Goal: Obtain resource: Obtain resource

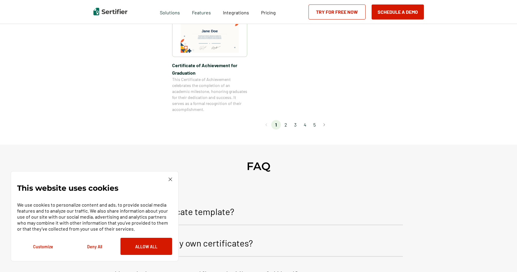
scroll to position [564, 0]
click at [328, 126] on button "Go to next page" at bounding box center [324, 125] width 10 height 10
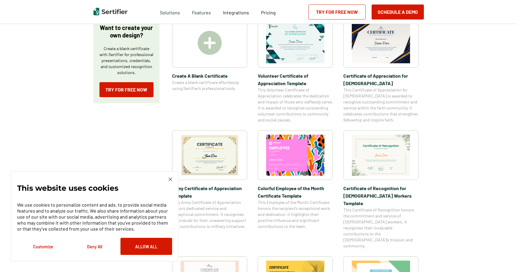
scroll to position [115, 0]
click at [224, 167] on img at bounding box center [209, 155] width 58 height 41
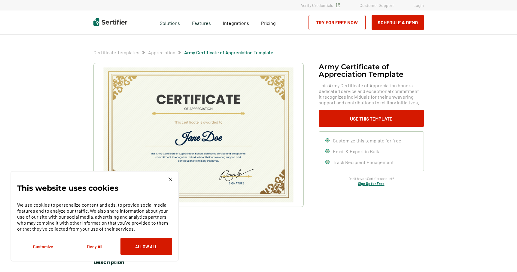
click at [212, 237] on div at bounding box center [198, 151] width 210 height 176
click at [228, 177] on img at bounding box center [198, 135] width 191 height 135
click at [169, 180] on img at bounding box center [170, 180] width 4 height 4
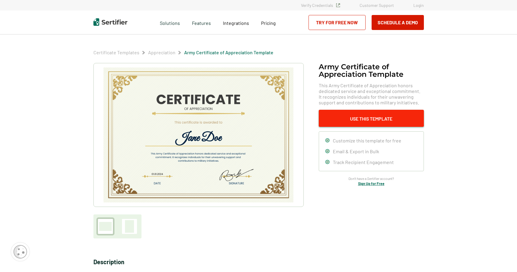
click at [377, 116] on button "Use This Template" at bounding box center [371, 118] width 105 height 17
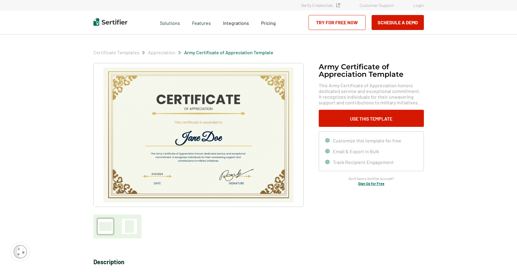
click at [167, 107] on img at bounding box center [198, 135] width 191 height 135
click at [191, 132] on img at bounding box center [198, 135] width 191 height 135
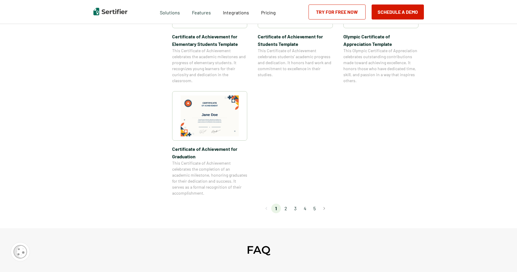
scroll to position [481, 0]
click at [325, 210] on button "Go to next page" at bounding box center [324, 209] width 10 height 10
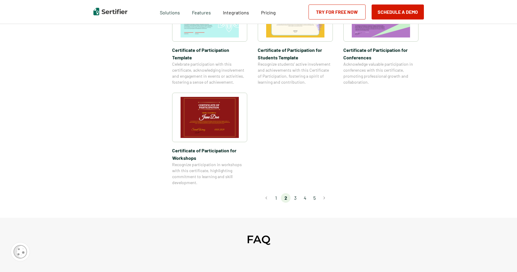
scroll to position [495, 0]
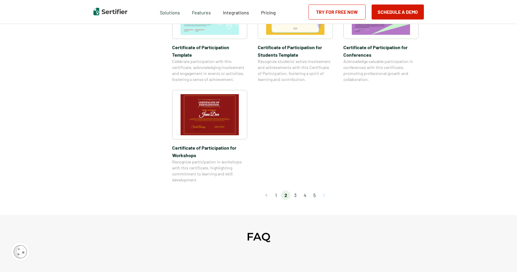
click at [326, 191] on button "Go to next page" at bounding box center [324, 196] width 10 height 10
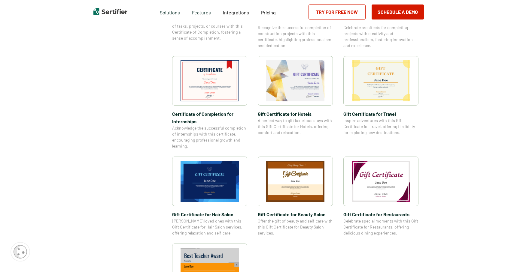
scroll to position [267, 0]
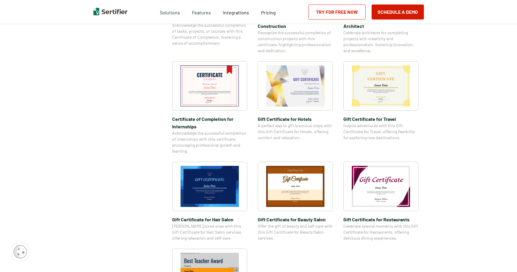
click at [386, 95] on img at bounding box center [381, 85] width 58 height 41
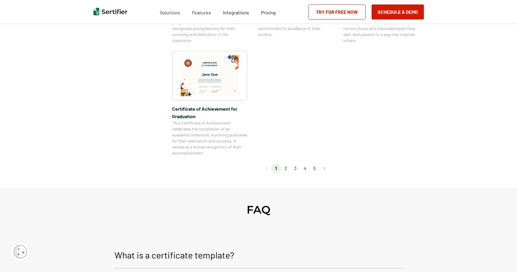
scroll to position [540, 0]
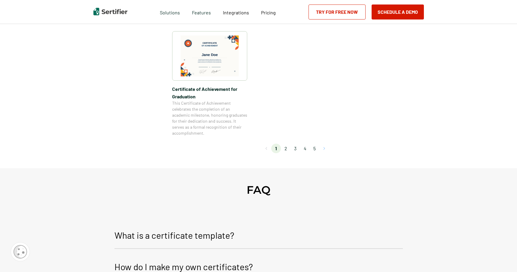
click at [325, 149] on button "Go to next page" at bounding box center [324, 149] width 10 height 10
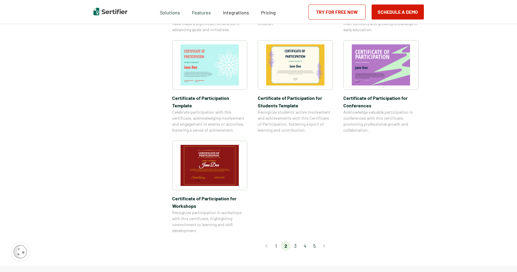
scroll to position [445, 0]
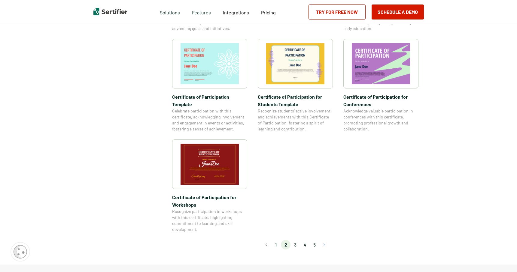
click at [324, 240] on button "Go to next page" at bounding box center [324, 245] width 10 height 10
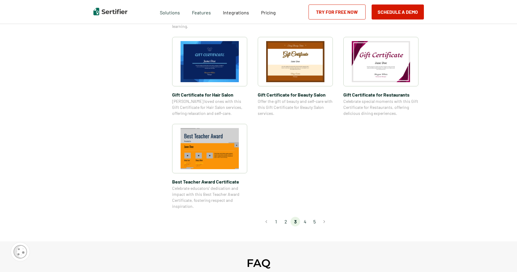
scroll to position [396, 0]
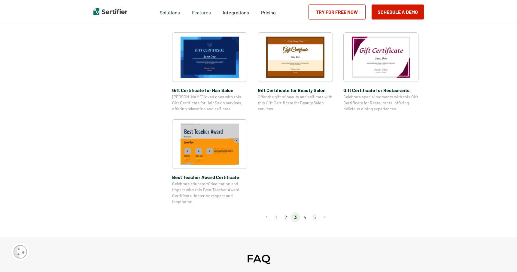
click at [325, 217] on button "Go to next page" at bounding box center [324, 218] width 10 height 10
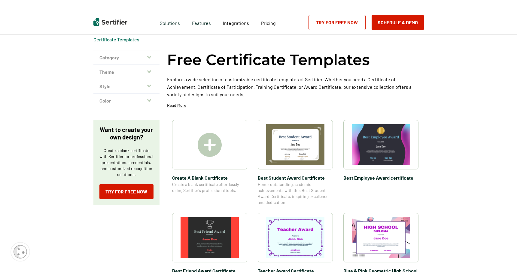
scroll to position [11, 0]
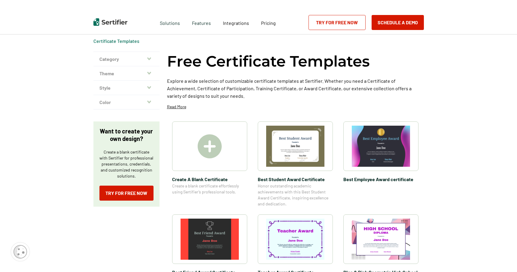
click at [302, 156] on img at bounding box center [295, 146] width 58 height 41
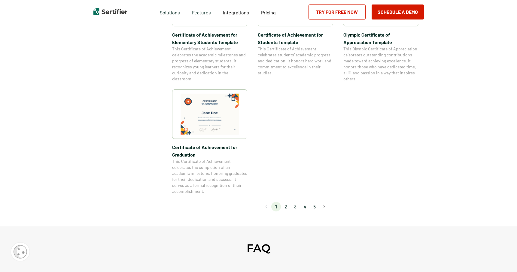
scroll to position [484, 0]
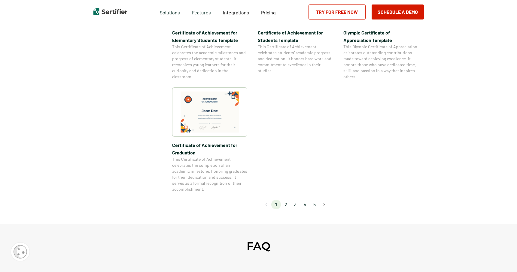
click at [316, 205] on li "5" at bounding box center [315, 205] width 10 height 10
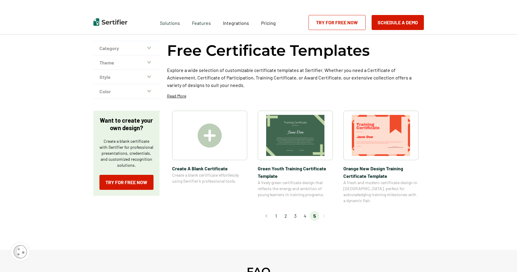
scroll to position [0, 0]
